Goal: Transaction & Acquisition: Obtain resource

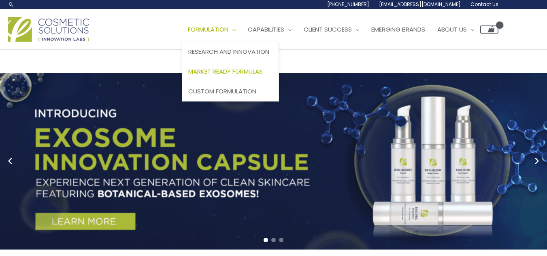
click at [244, 71] on span "Market Ready Formulas" at bounding box center [225, 71] width 74 height 9
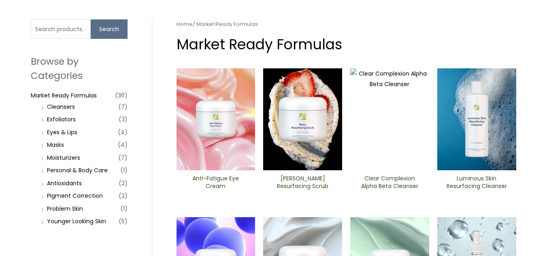
scroll to position [55, 0]
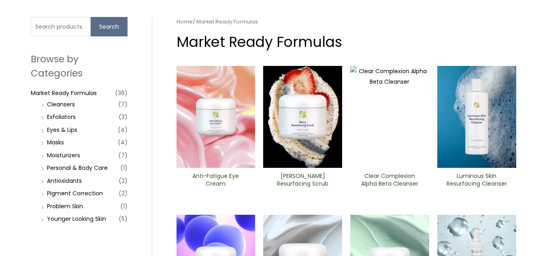
click at [42, 156] on li "Moisturizers (7)" at bounding box center [83, 155] width 89 height 11
click at [64, 154] on link "Moisturizers" at bounding box center [63, 155] width 33 height 8
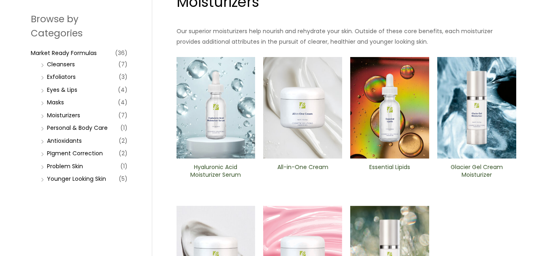
scroll to position [83, 0]
